Goal: Task Accomplishment & Management: Use online tool/utility

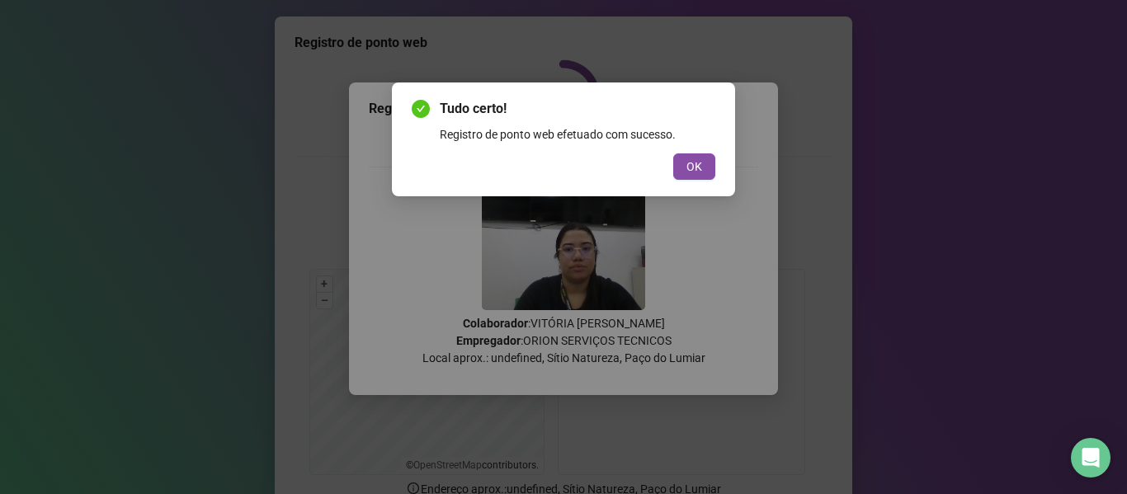
scroll to position [150, 0]
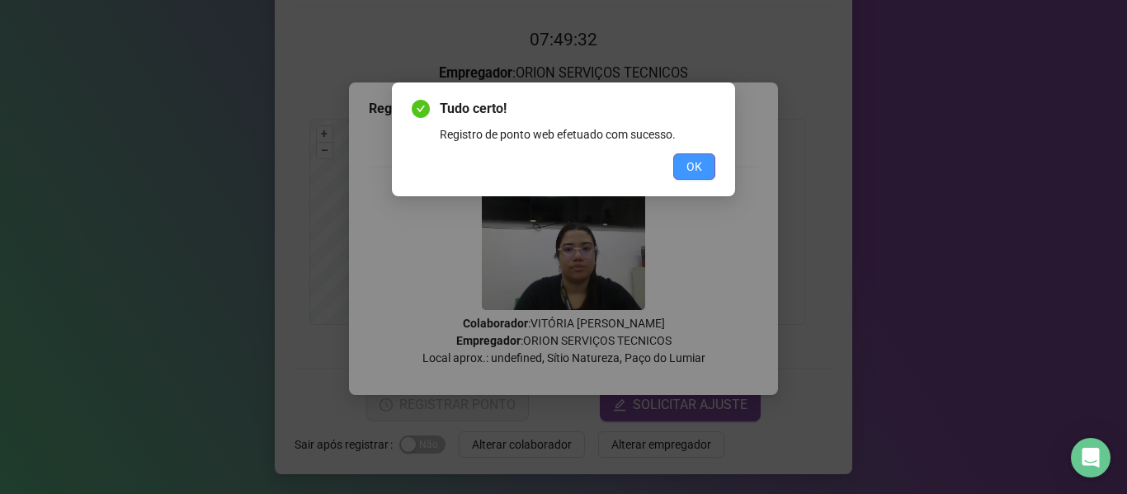
click at [700, 163] on span "OK" at bounding box center [694, 167] width 16 height 18
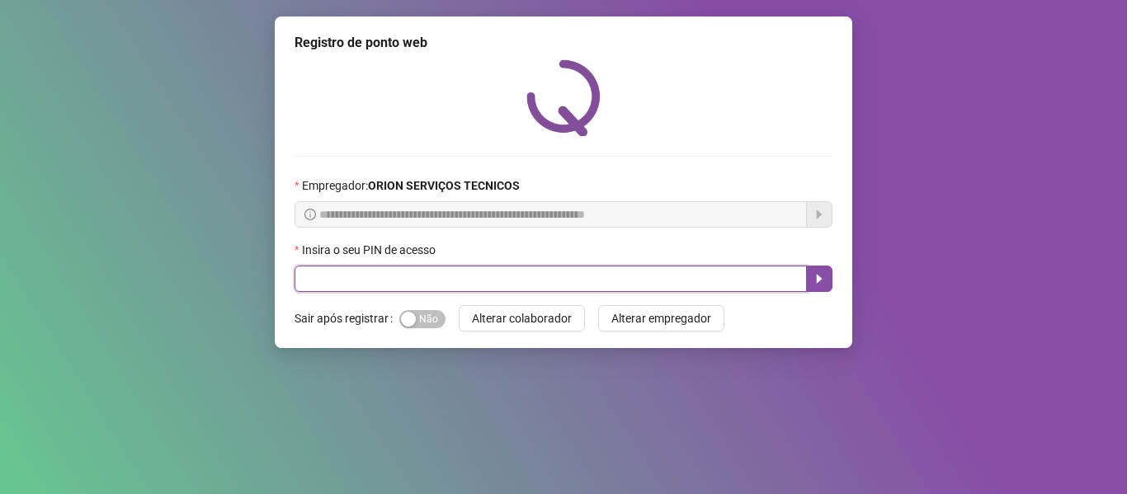
click at [461, 275] on input "text" at bounding box center [551, 279] width 512 height 26
type input "*****"
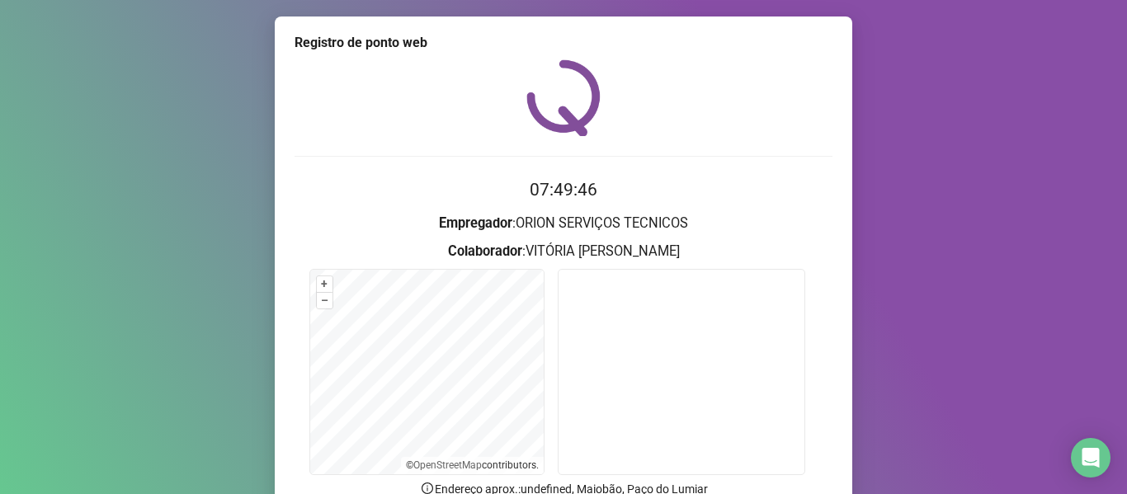
scroll to position [83, 0]
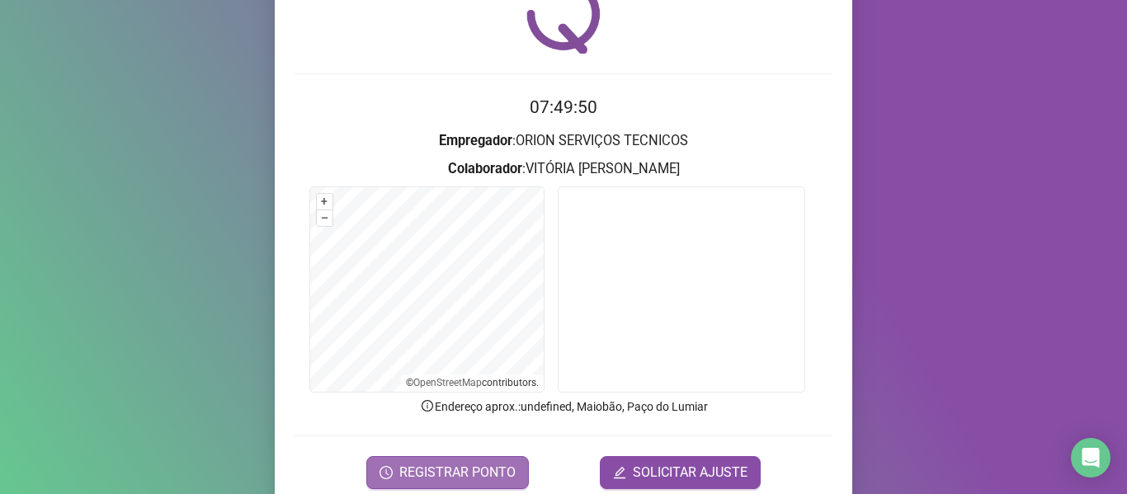
click at [440, 468] on span "REGISTRAR PONTO" at bounding box center [457, 473] width 116 height 20
